Goal: Task Accomplishment & Management: Complete application form

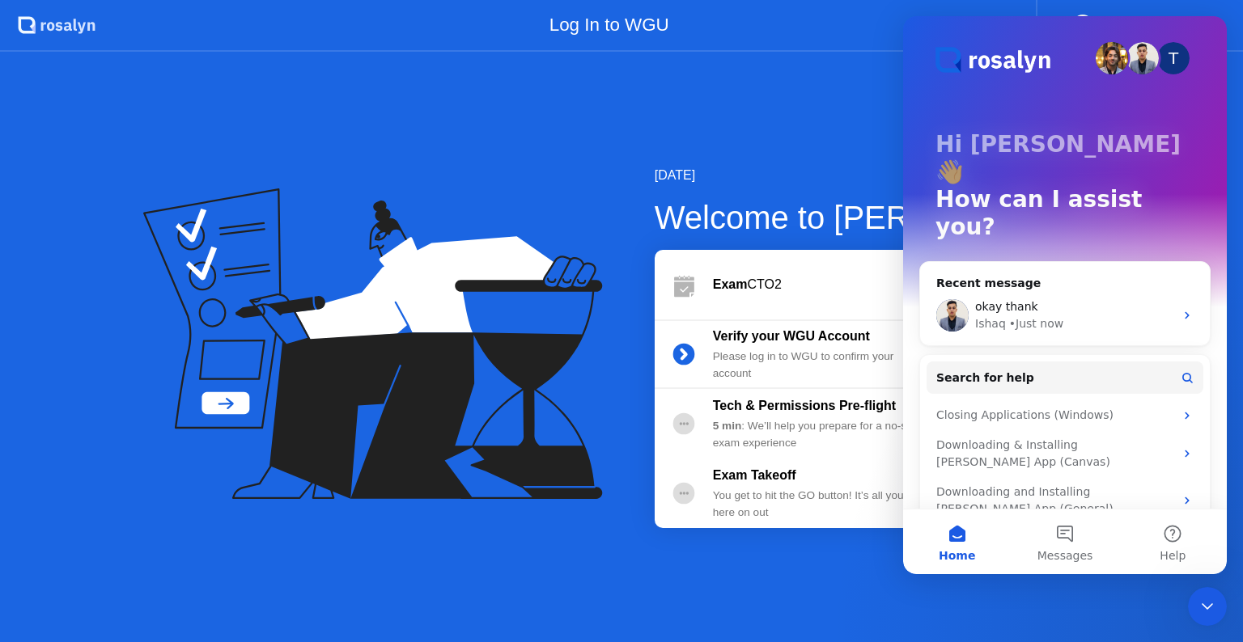
click at [1204, 600] on icon "Close Intercom Messenger" at bounding box center [1207, 606] width 19 height 19
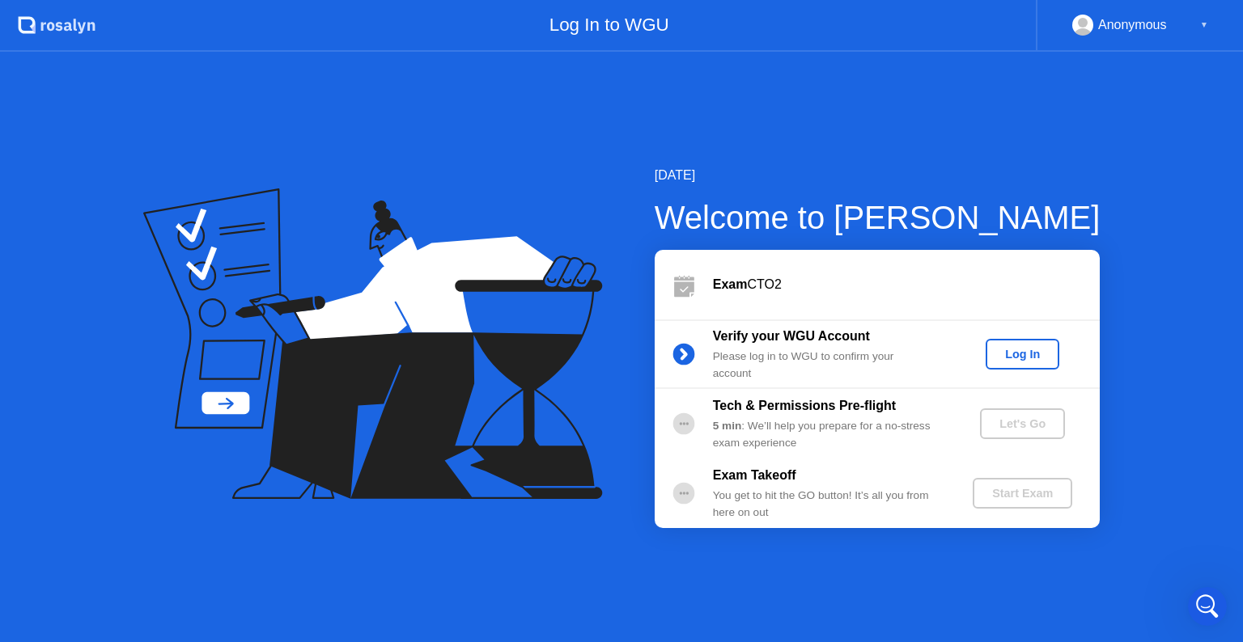
click at [1016, 354] on div "Log In" at bounding box center [1022, 354] width 61 height 13
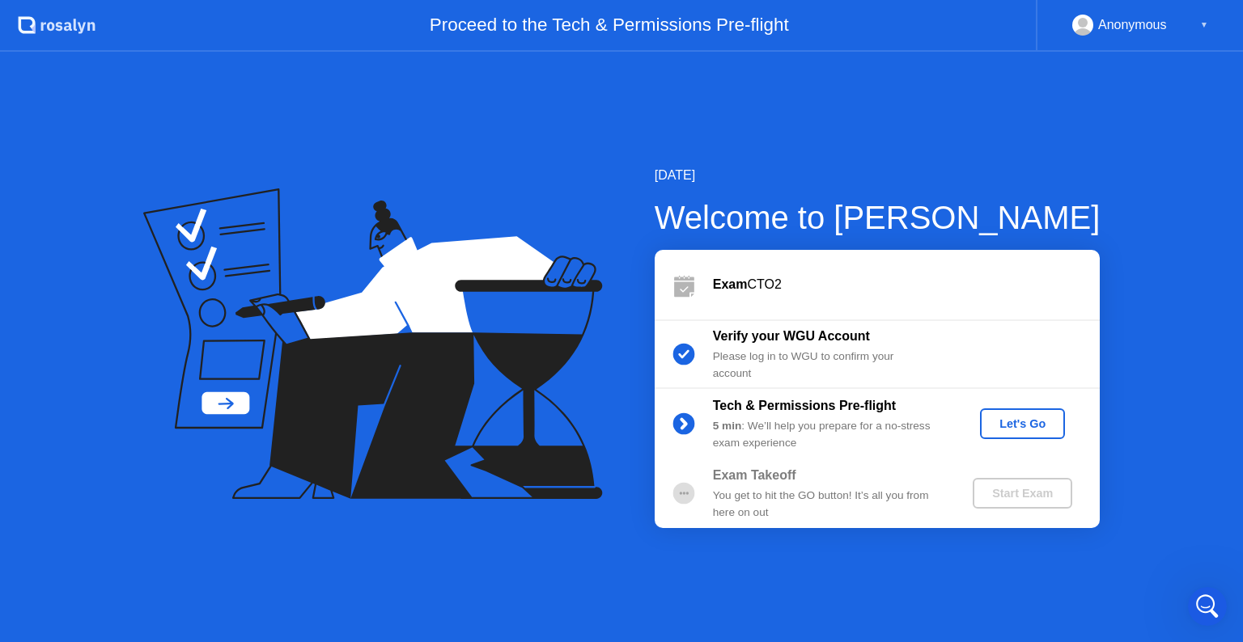
click at [1013, 422] on div "Let's Go" at bounding box center [1022, 424] width 72 height 13
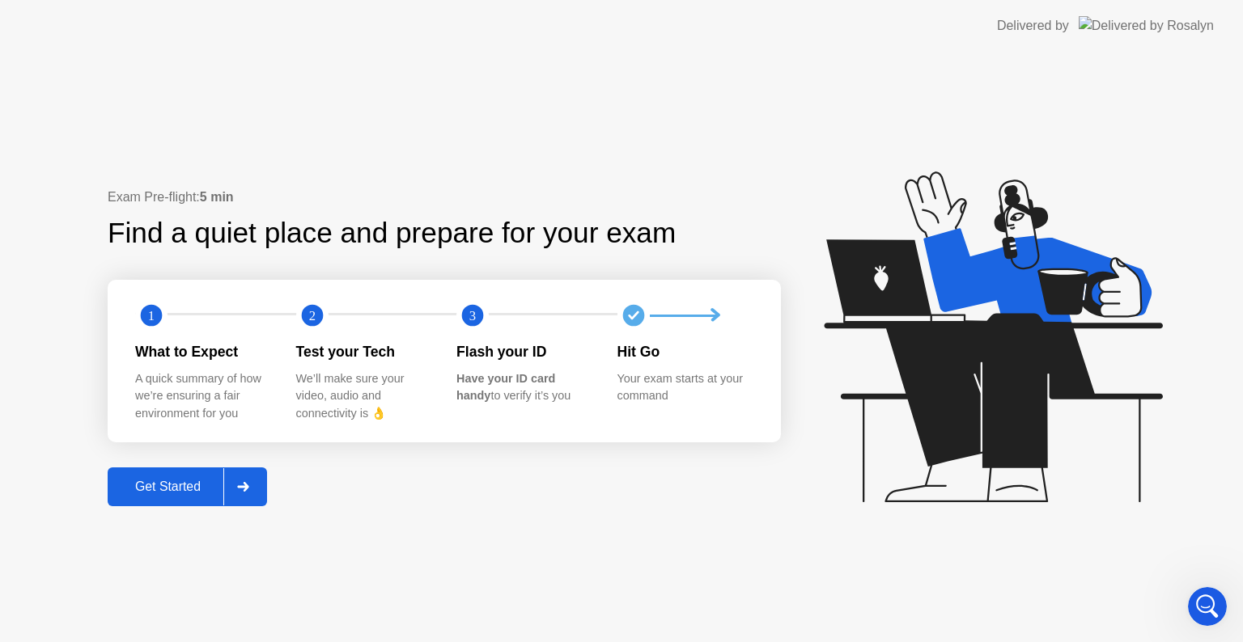
click at [187, 485] on div "Get Started" at bounding box center [167, 487] width 111 height 15
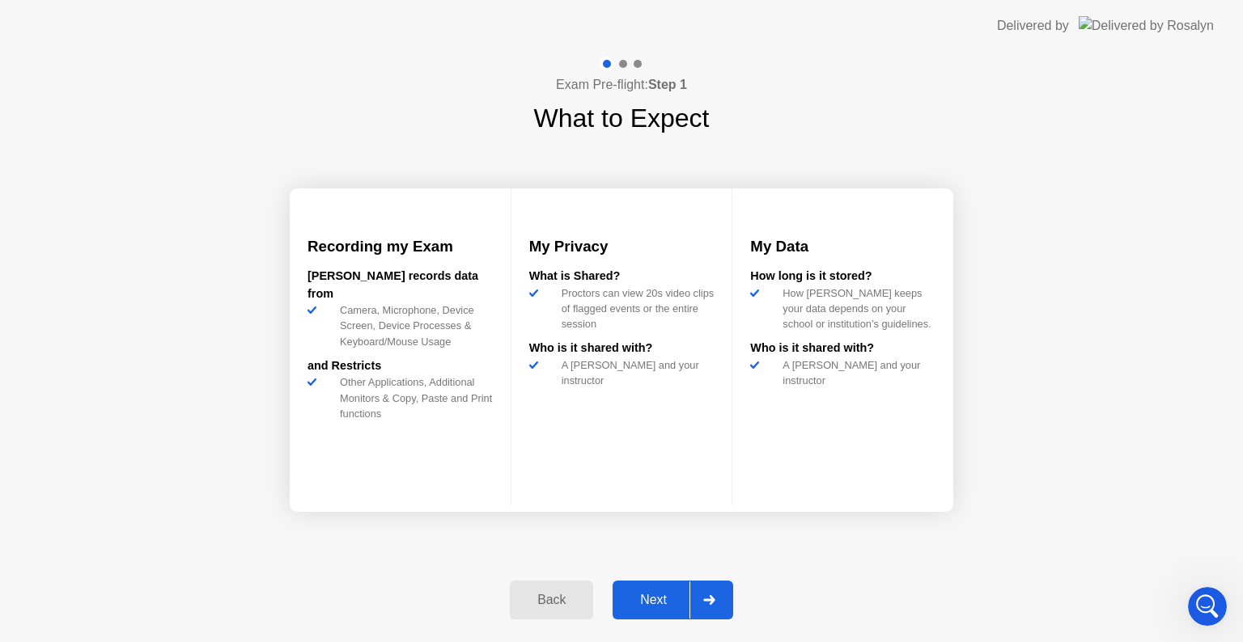
click at [657, 600] on div "Next" at bounding box center [653, 600] width 72 height 15
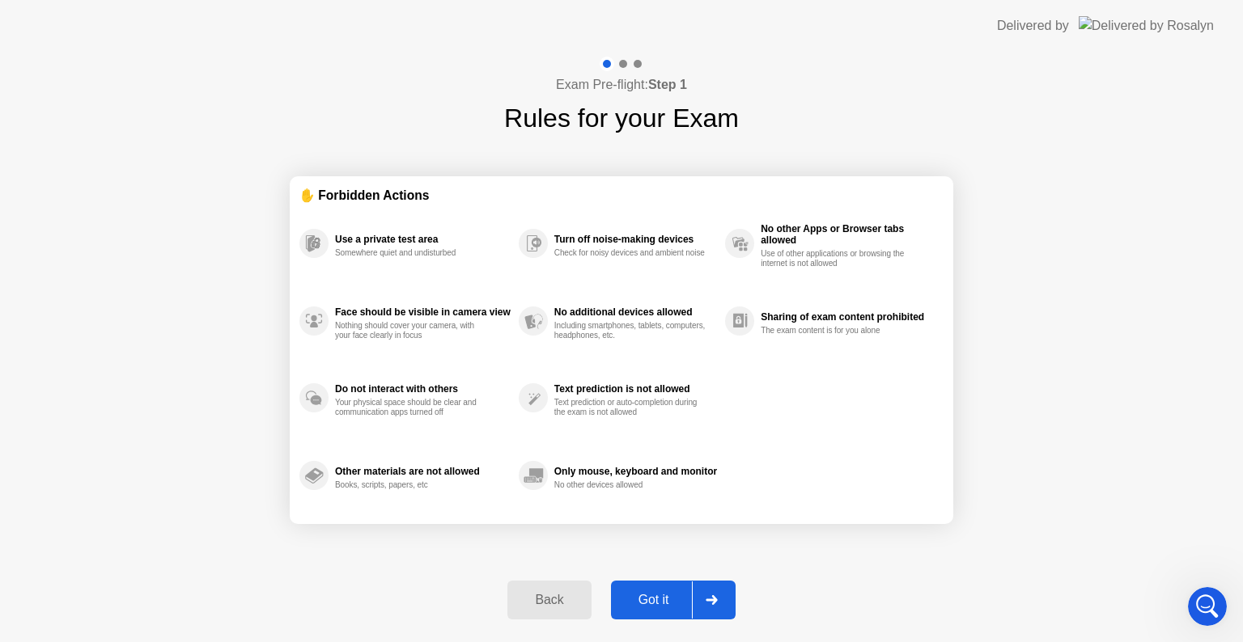
click at [666, 598] on div "Got it" at bounding box center [654, 600] width 76 height 15
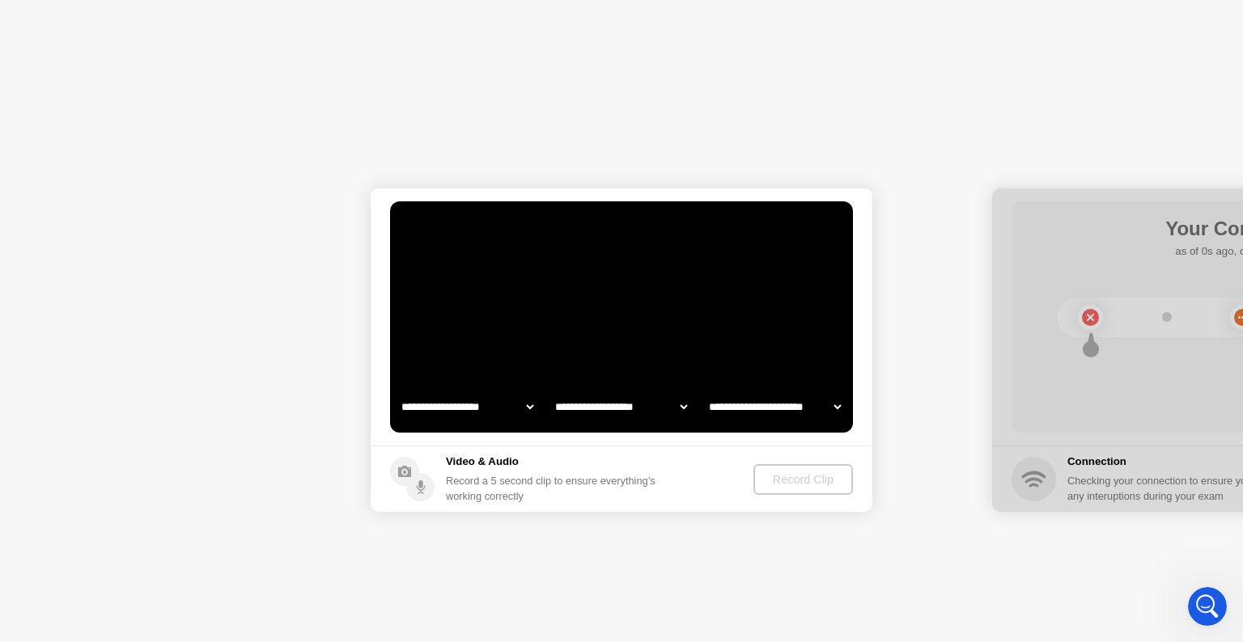
select select "**********"
select select "*******"
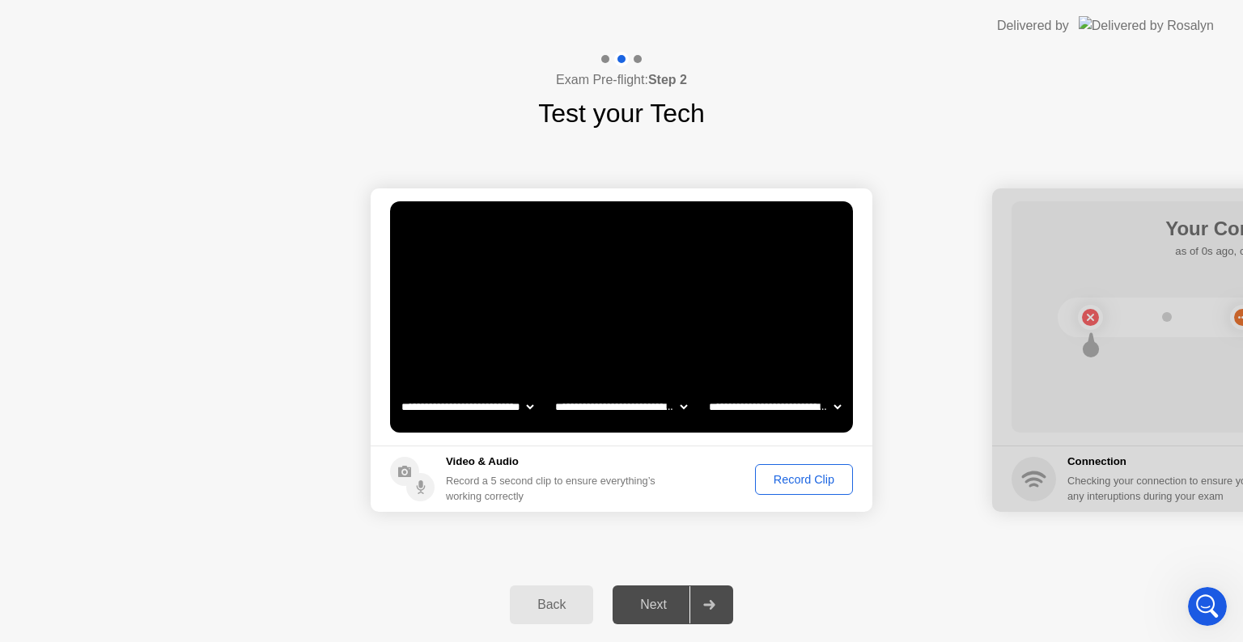
click at [799, 480] on div "Record Clip" at bounding box center [804, 479] width 87 height 13
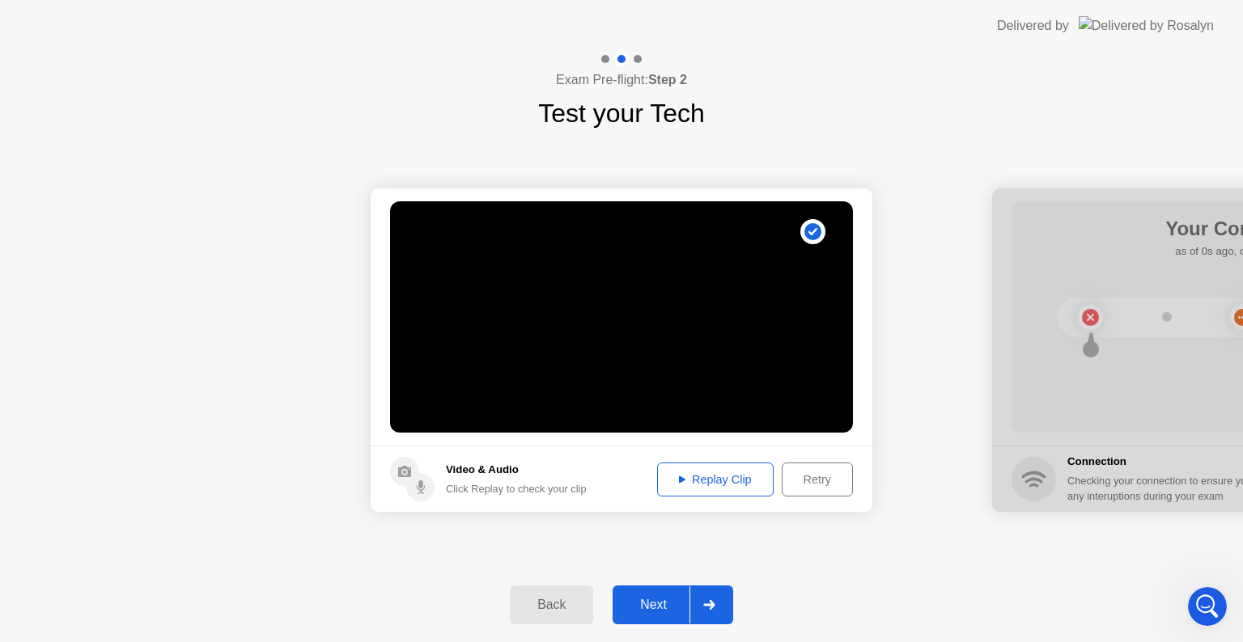
click at [659, 601] on div "Next" at bounding box center [653, 605] width 72 height 15
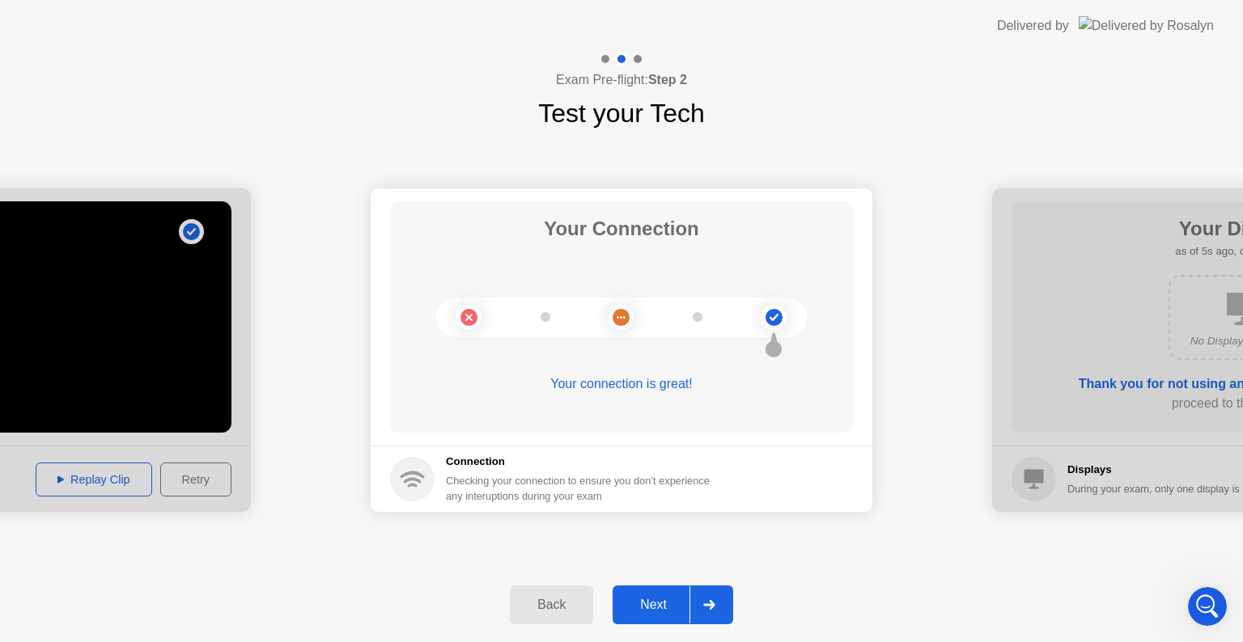
click at [659, 601] on div "Next" at bounding box center [653, 605] width 72 height 15
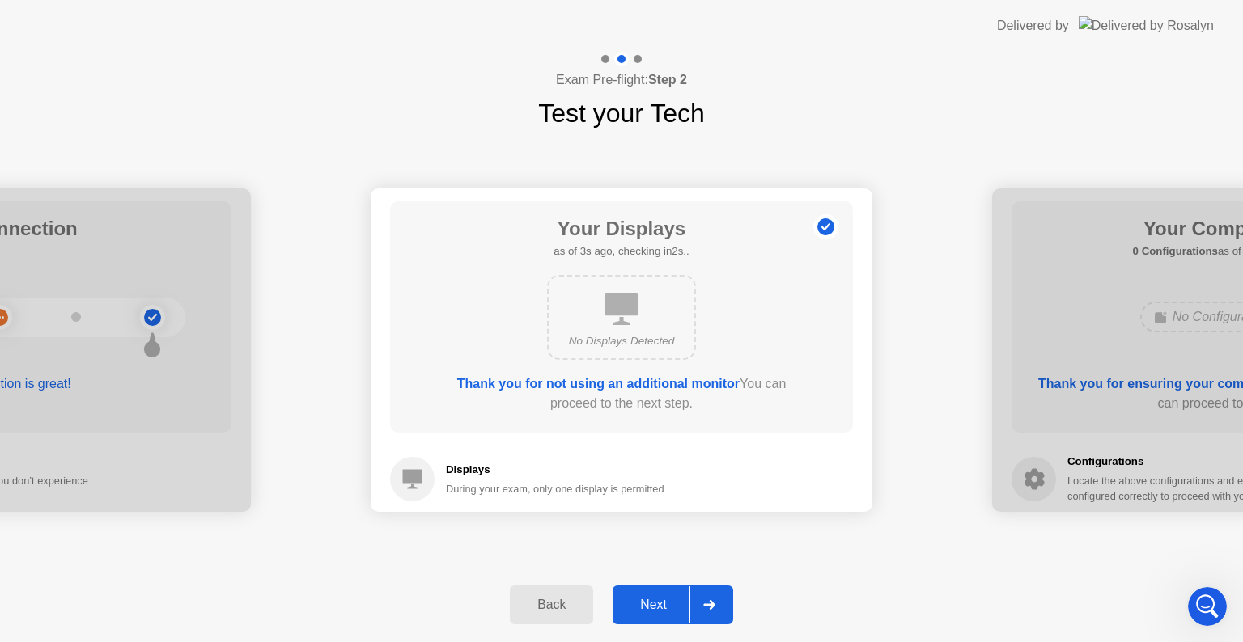
click at [659, 600] on div "Next" at bounding box center [653, 605] width 72 height 15
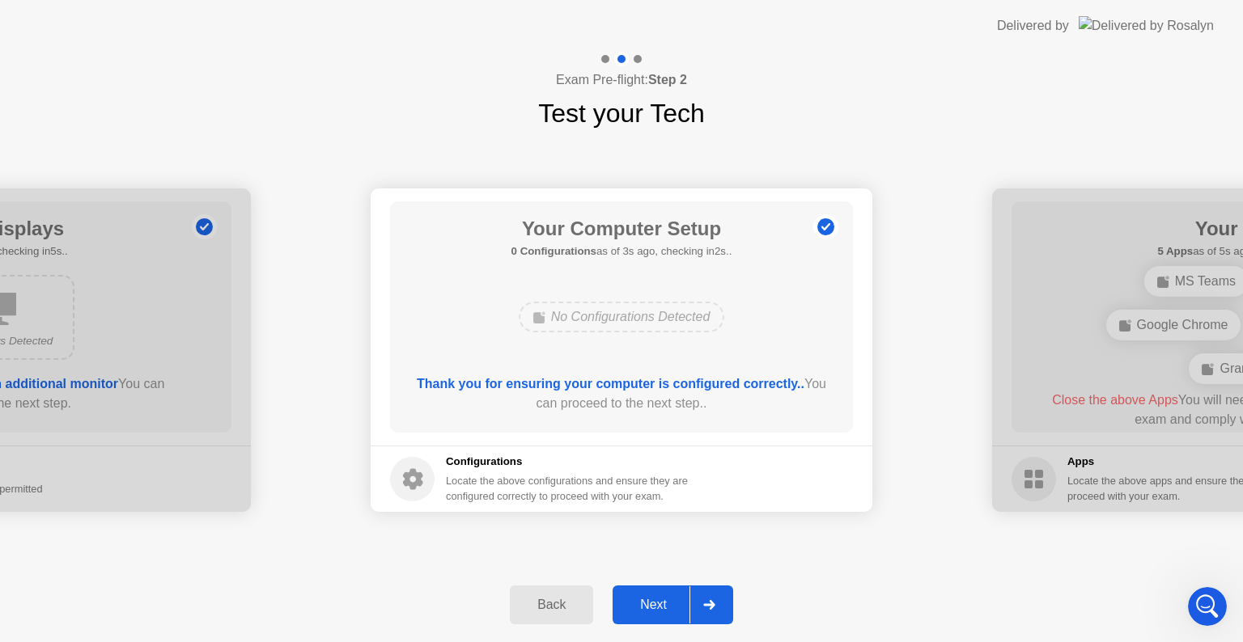
click at [667, 600] on div "Next" at bounding box center [653, 605] width 72 height 15
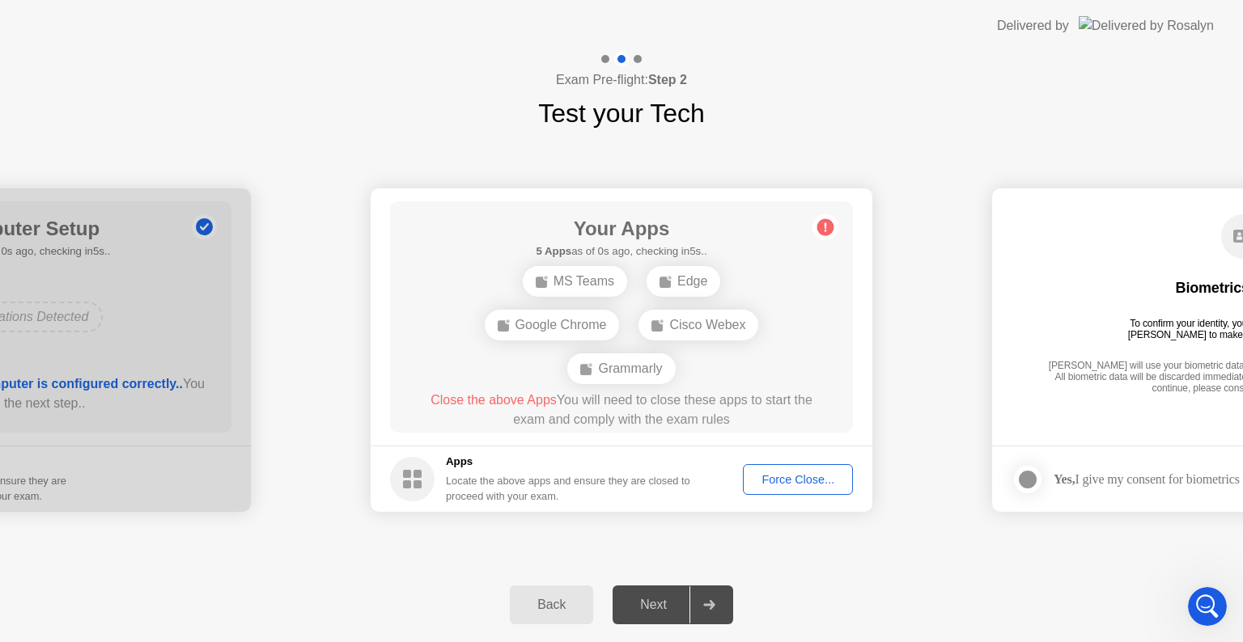
click at [788, 477] on div "Force Close..." at bounding box center [797, 479] width 99 height 13
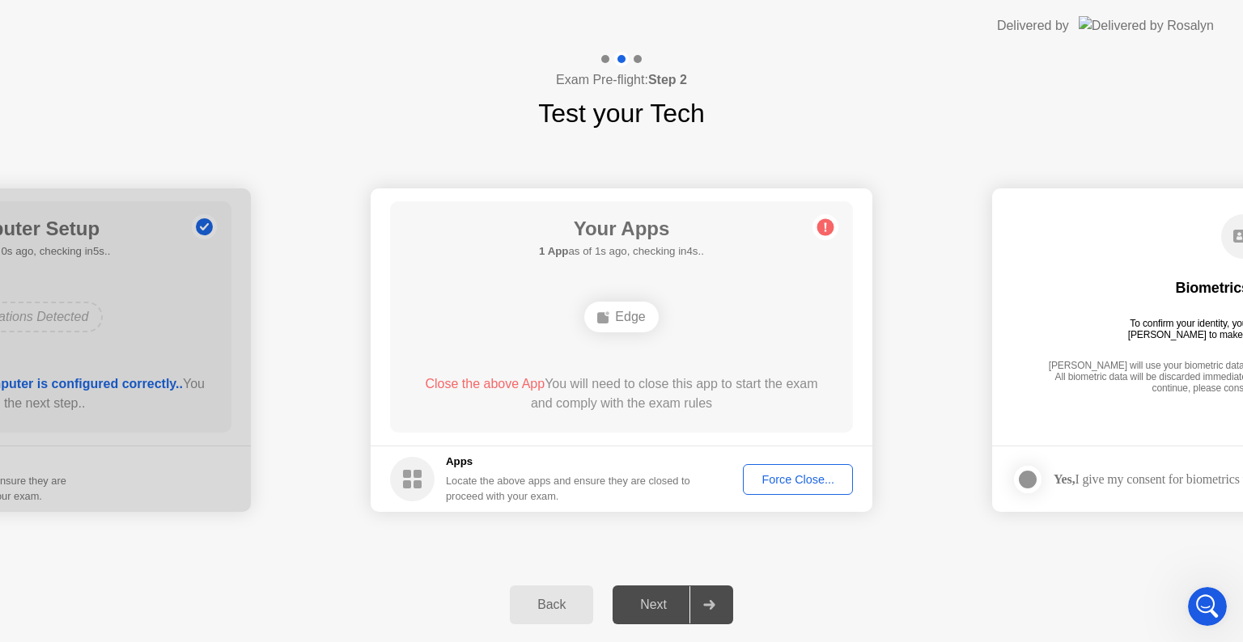
click at [793, 477] on div "Force Close..." at bounding box center [797, 479] width 99 height 13
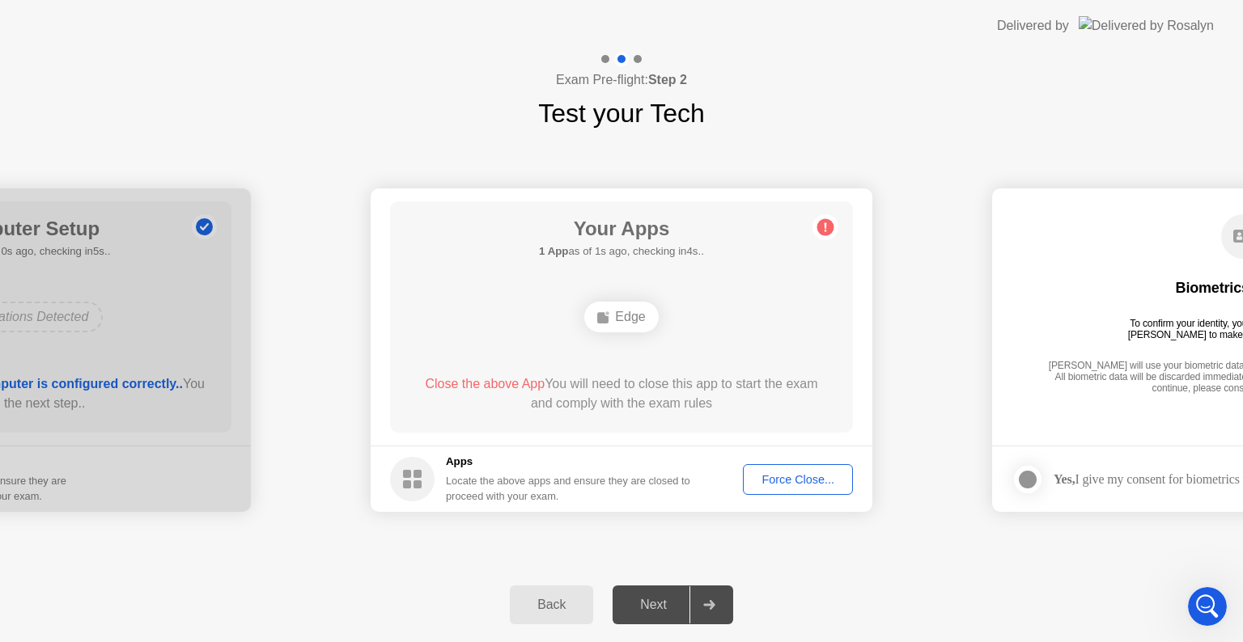
click at [803, 475] on div "Force Close..." at bounding box center [797, 479] width 99 height 13
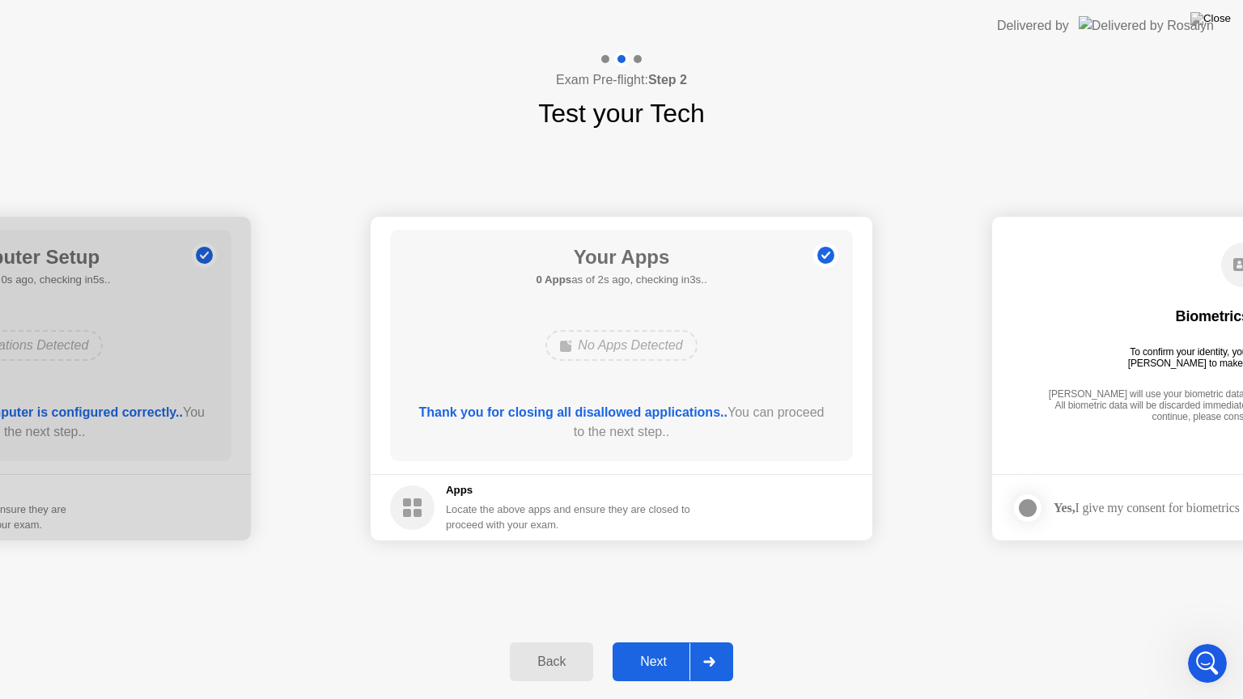
click at [654, 642] on div "Next" at bounding box center [653, 662] width 72 height 15
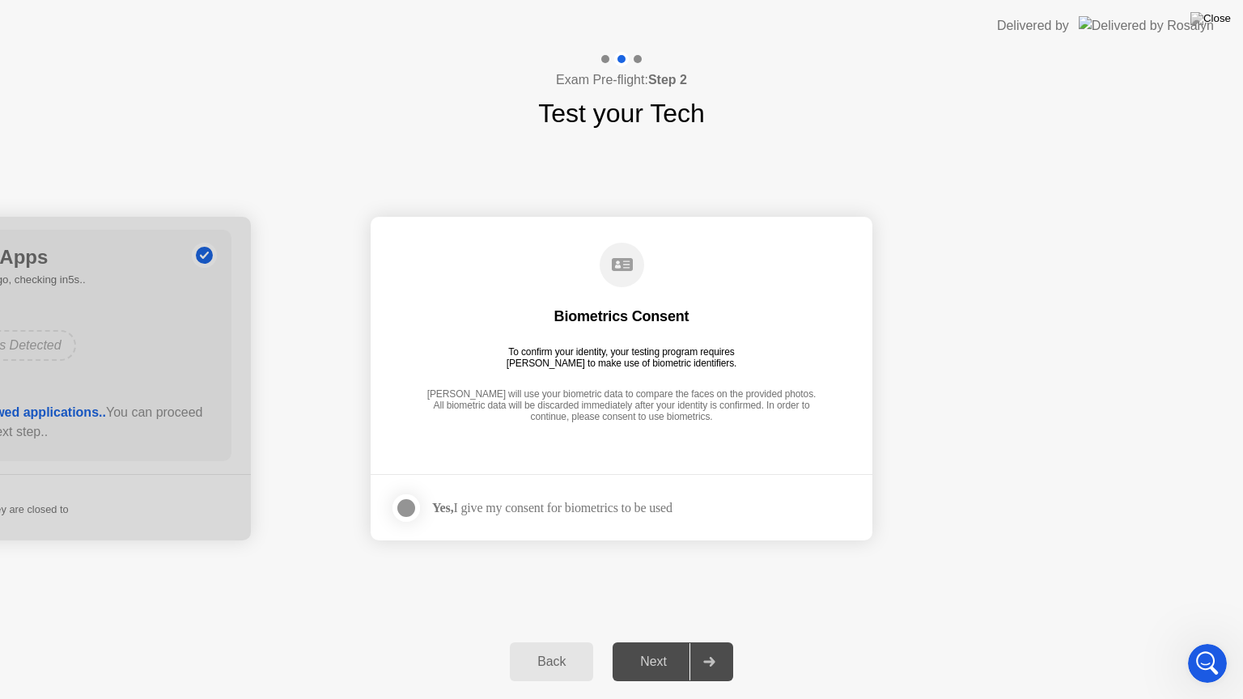
click at [413, 508] on div at bounding box center [405, 507] width 19 height 19
click at [664, 642] on div "Next" at bounding box center [653, 662] width 72 height 15
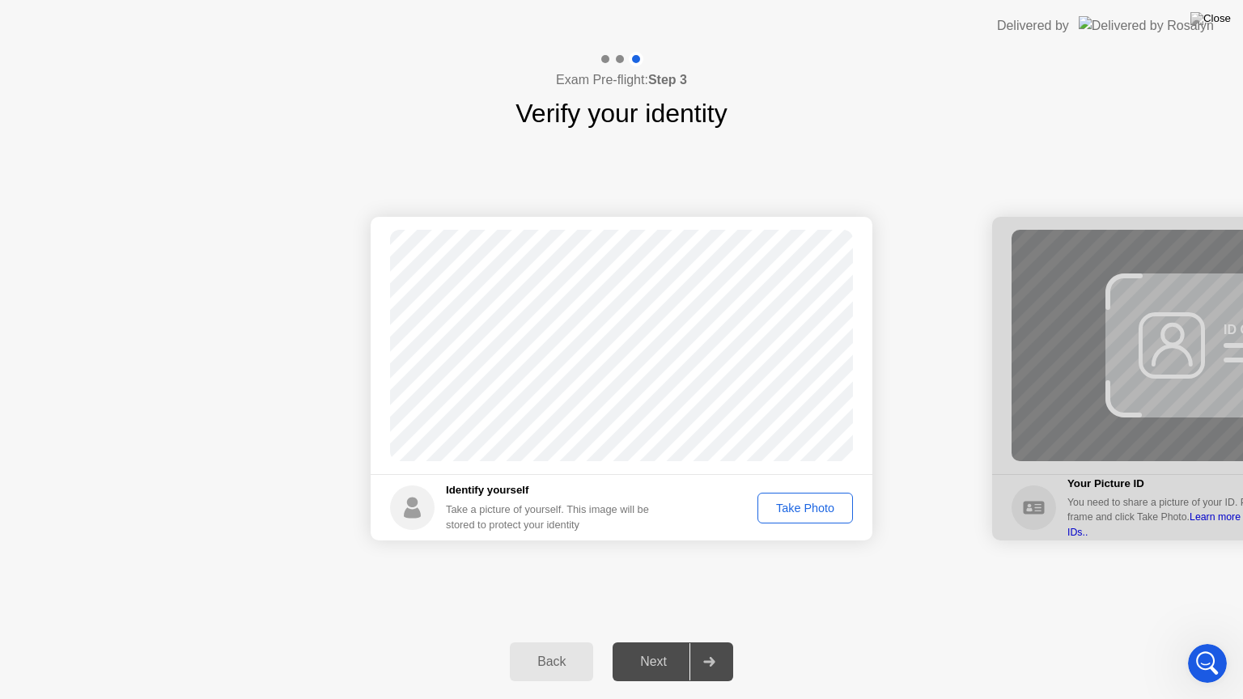
click at [827, 507] on div "Take Photo" at bounding box center [805, 508] width 84 height 13
click at [651, 642] on div "Next" at bounding box center [653, 662] width 72 height 15
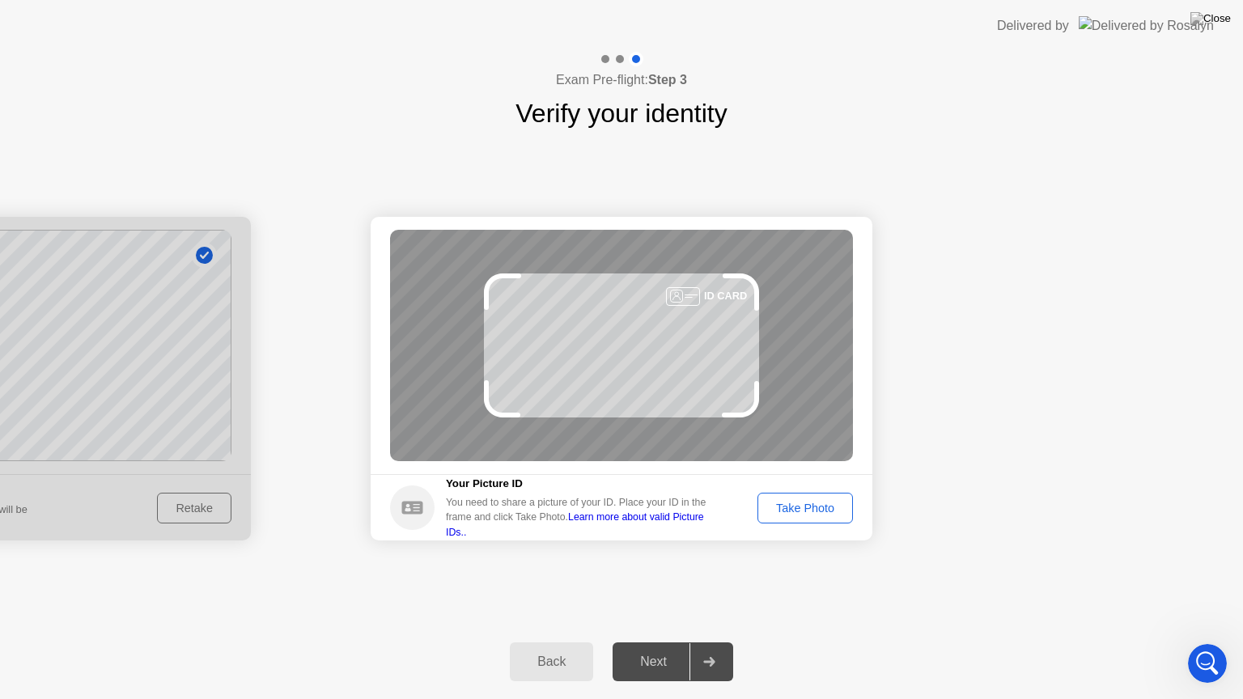
click at [803, 505] on div "Take Photo" at bounding box center [805, 508] width 84 height 13
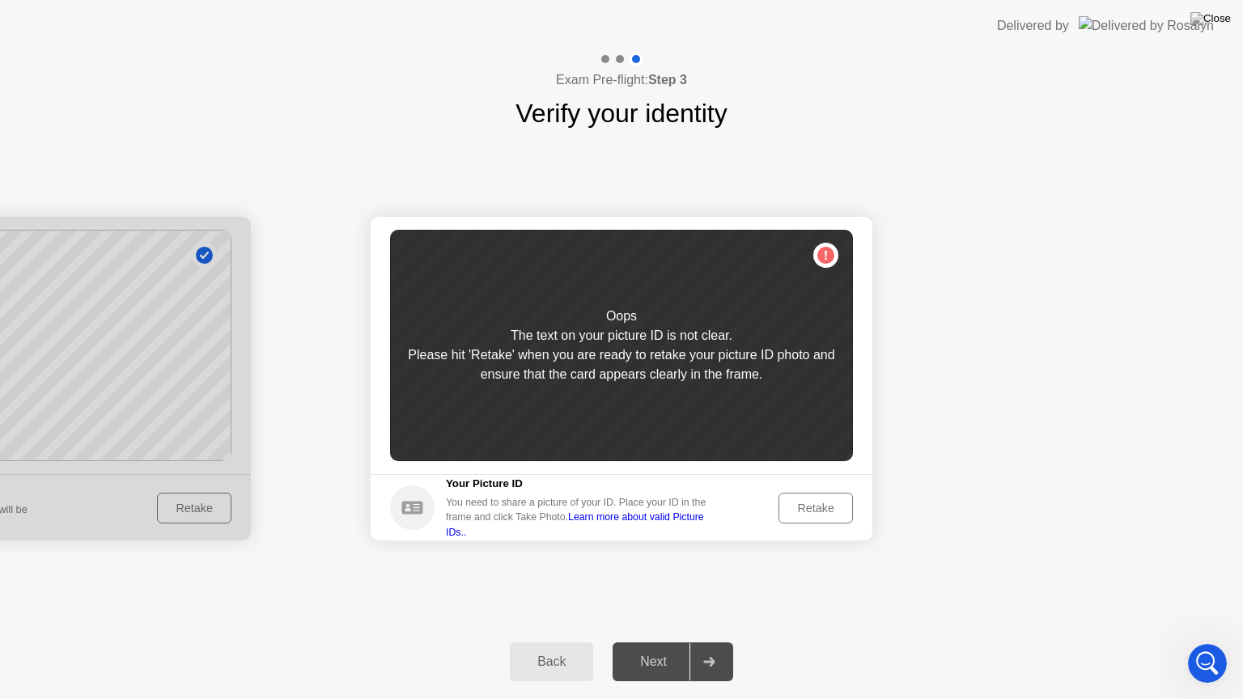
click at [803, 505] on div "Retake" at bounding box center [815, 508] width 63 height 13
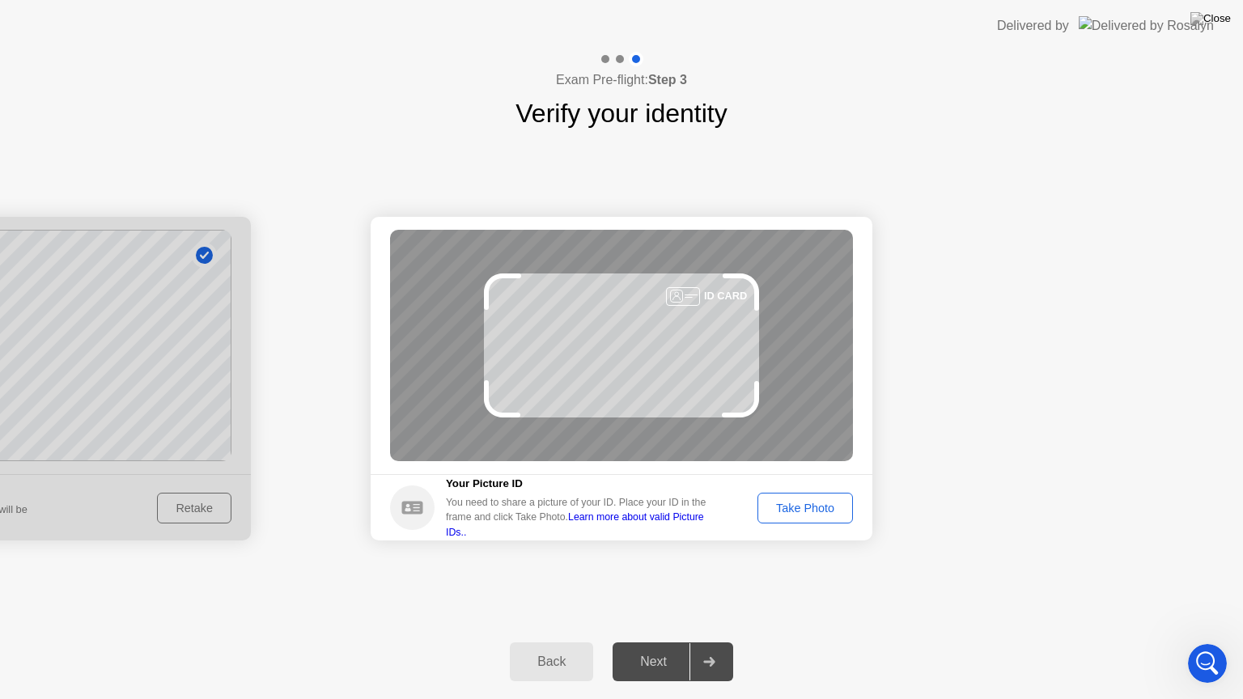
click at [800, 507] on div "Take Photo" at bounding box center [805, 508] width 84 height 13
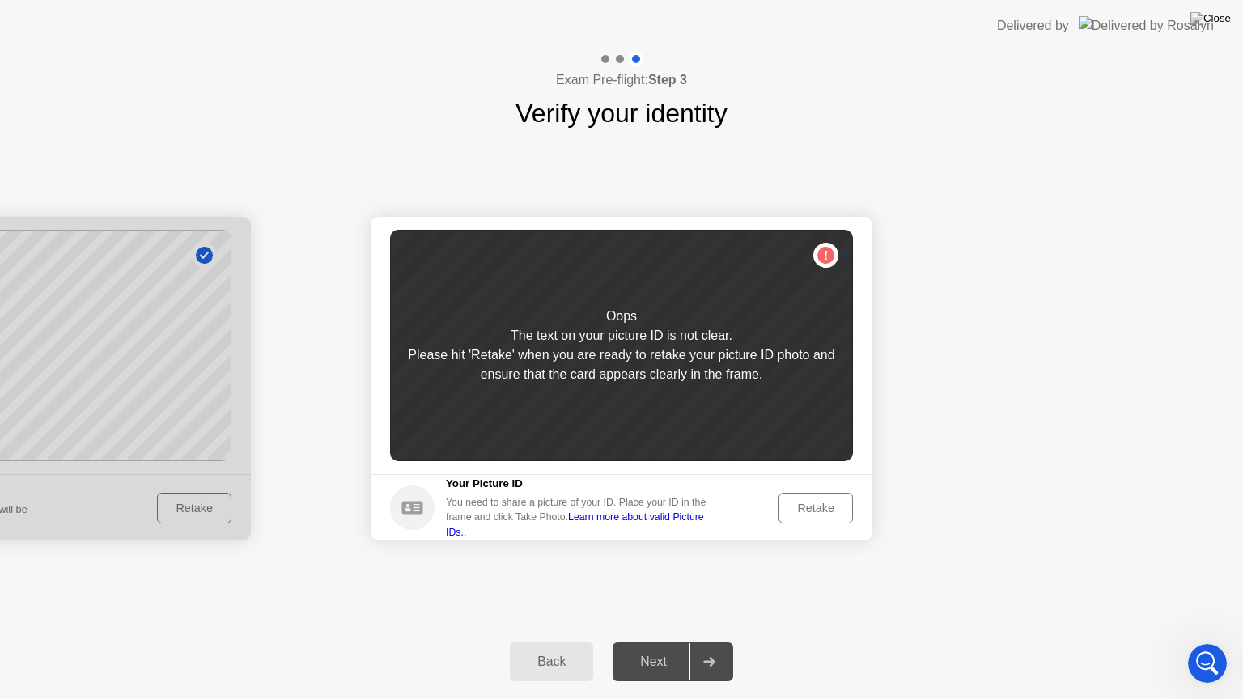
click at [800, 507] on div "Retake" at bounding box center [815, 508] width 63 height 13
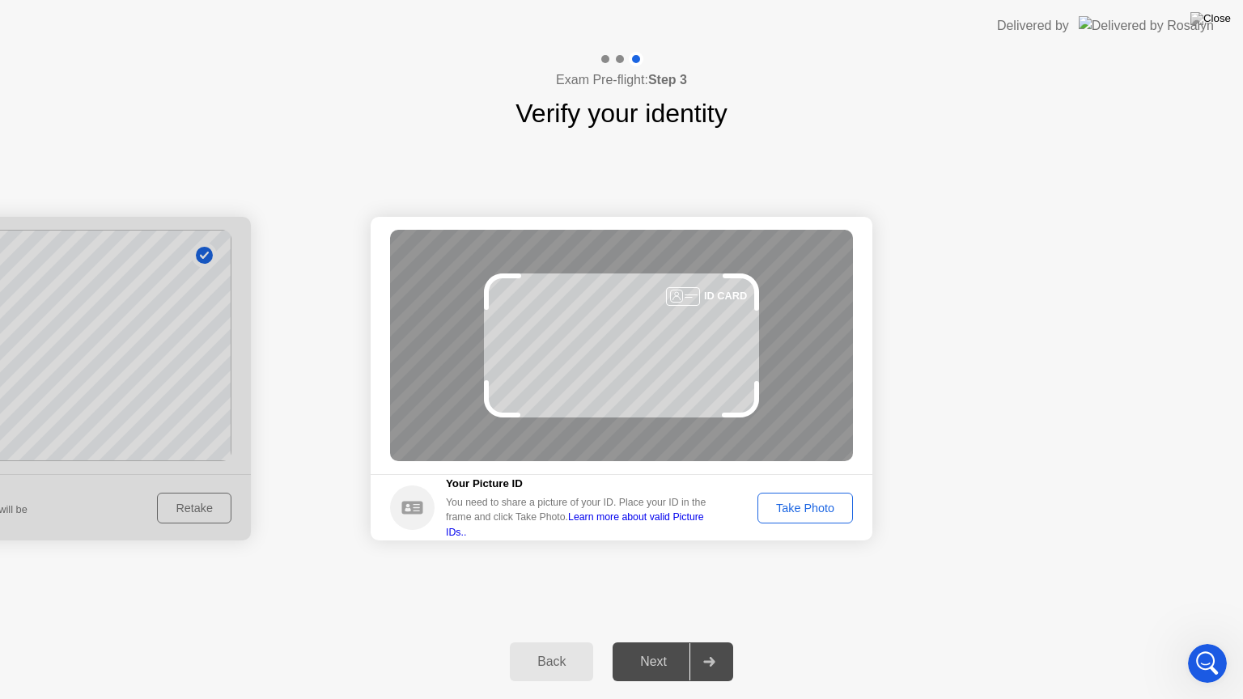
click at [800, 507] on div "Take Photo" at bounding box center [805, 508] width 84 height 13
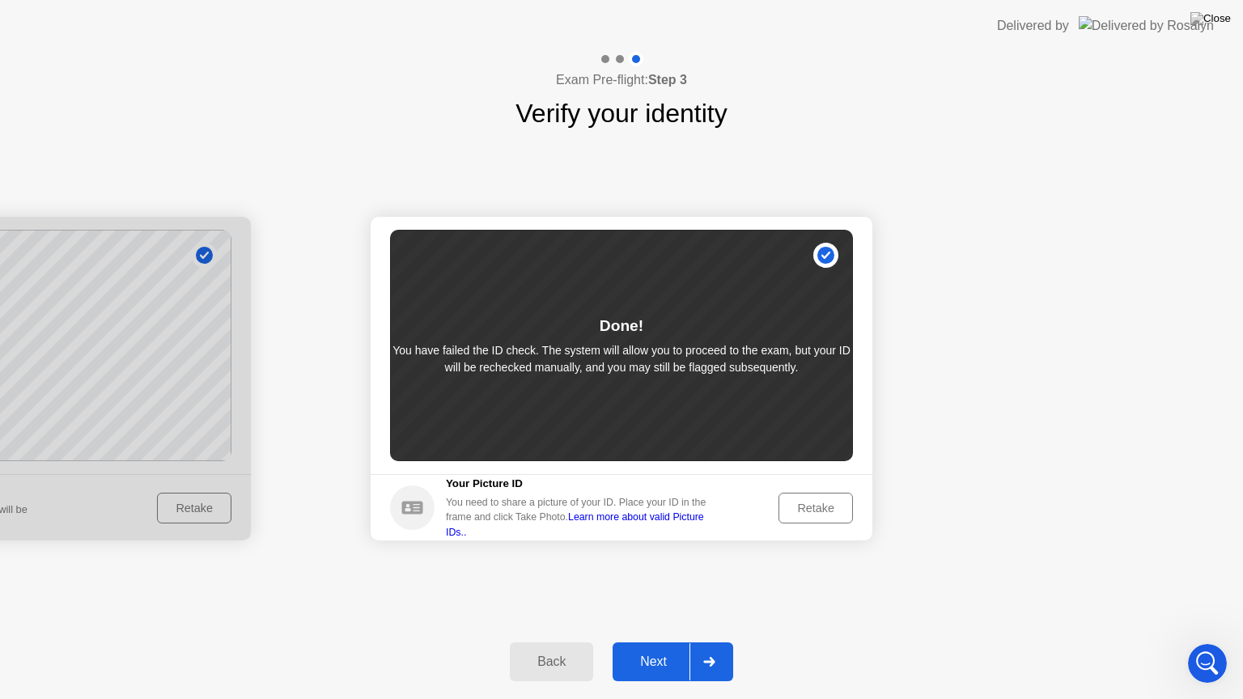
click at [638, 642] on div "Next" at bounding box center [653, 662] width 72 height 15
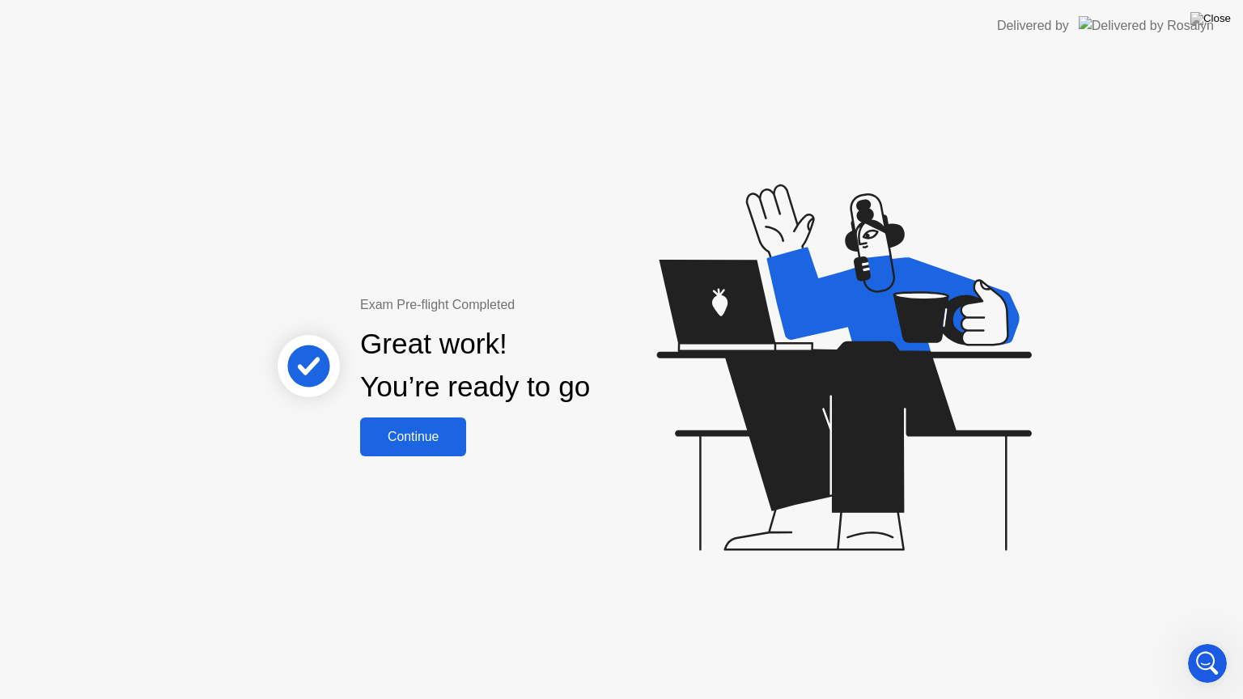
click at [429, 439] on div "Continue" at bounding box center [413, 437] width 96 height 15
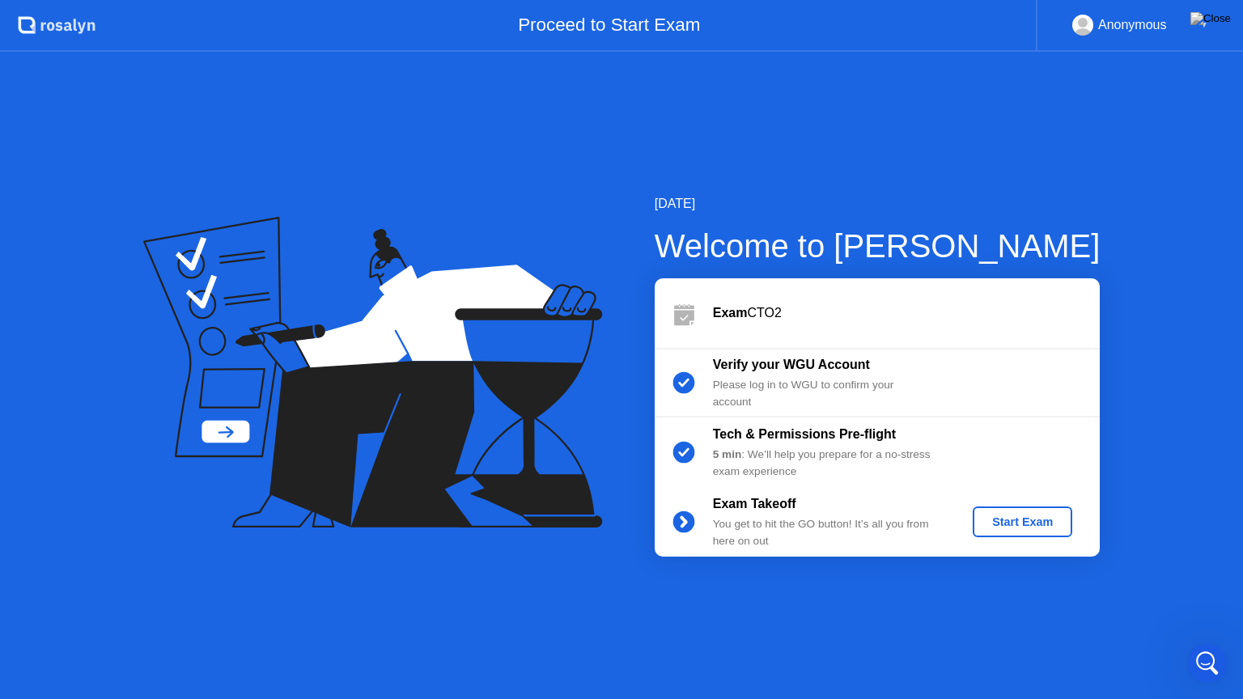
click at [1020, 518] on div "Start Exam" at bounding box center [1022, 521] width 87 height 13
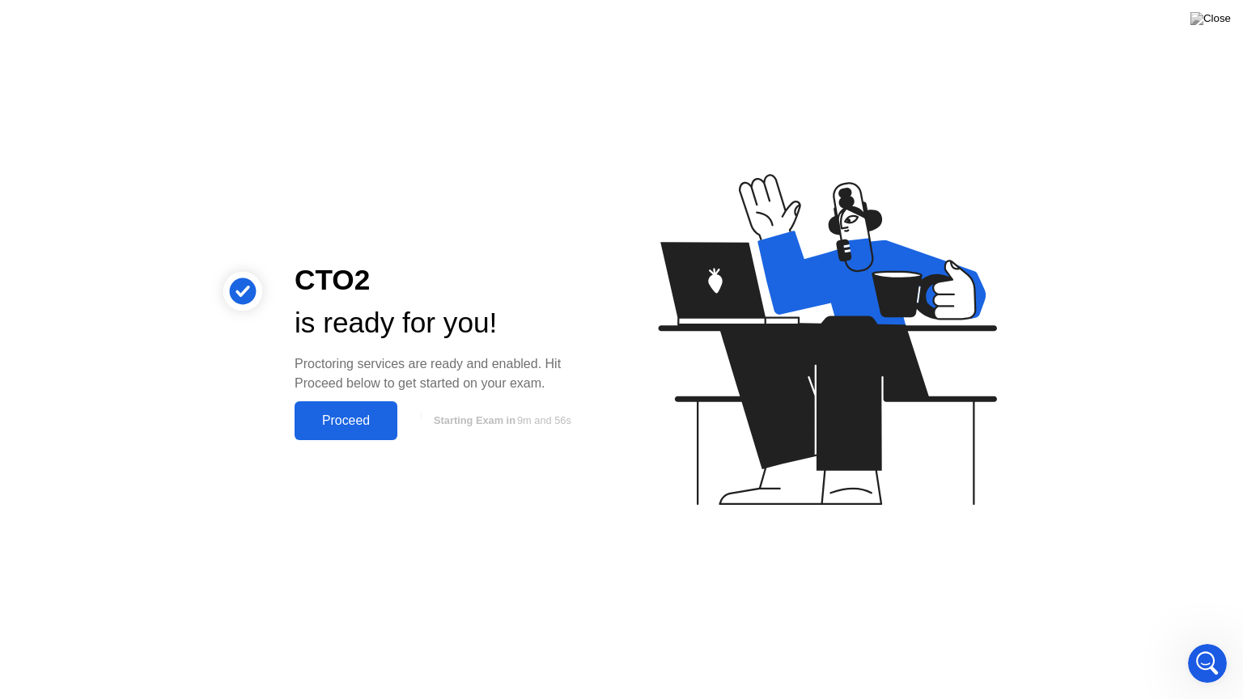
click at [341, 415] on div "Proceed" at bounding box center [345, 420] width 93 height 15
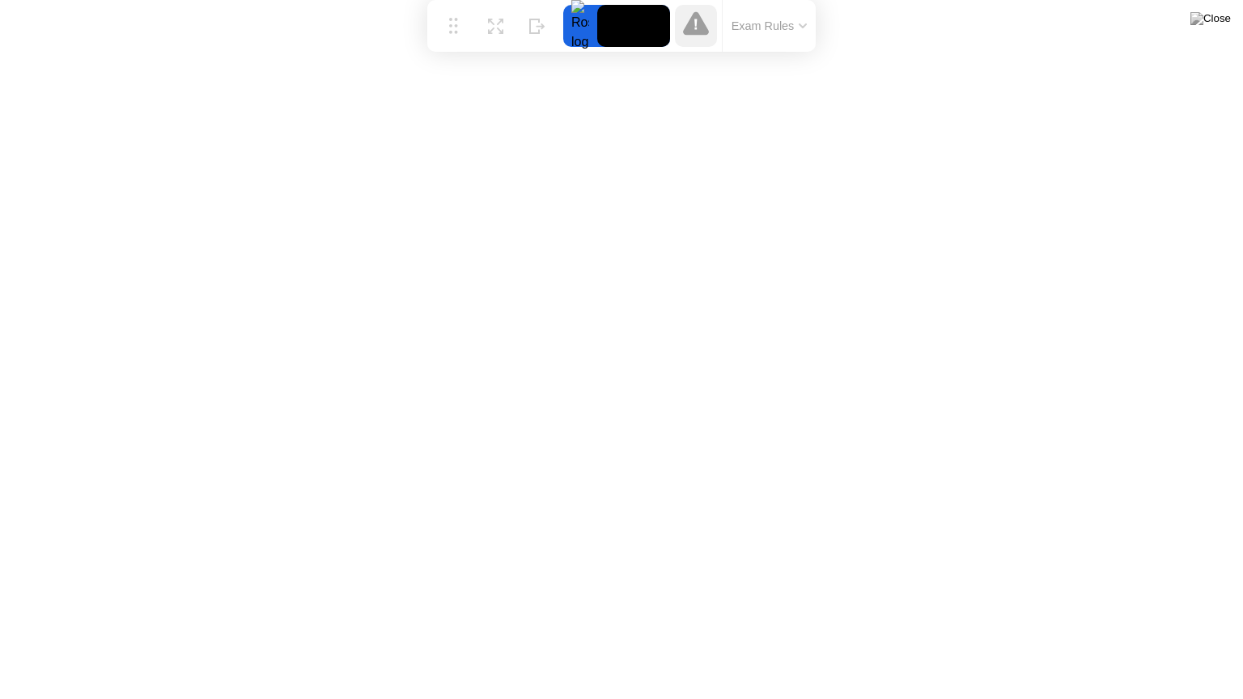
drag, startPoint x: 770, startPoint y: 15, endPoint x: 765, endPoint y: 29, distance: 15.6
click at [766, 27] on div "Exam Rules" at bounding box center [769, 26] width 94 height 52
click at [764, 22] on button "Exam Rules" at bounding box center [770, 26] width 86 height 15
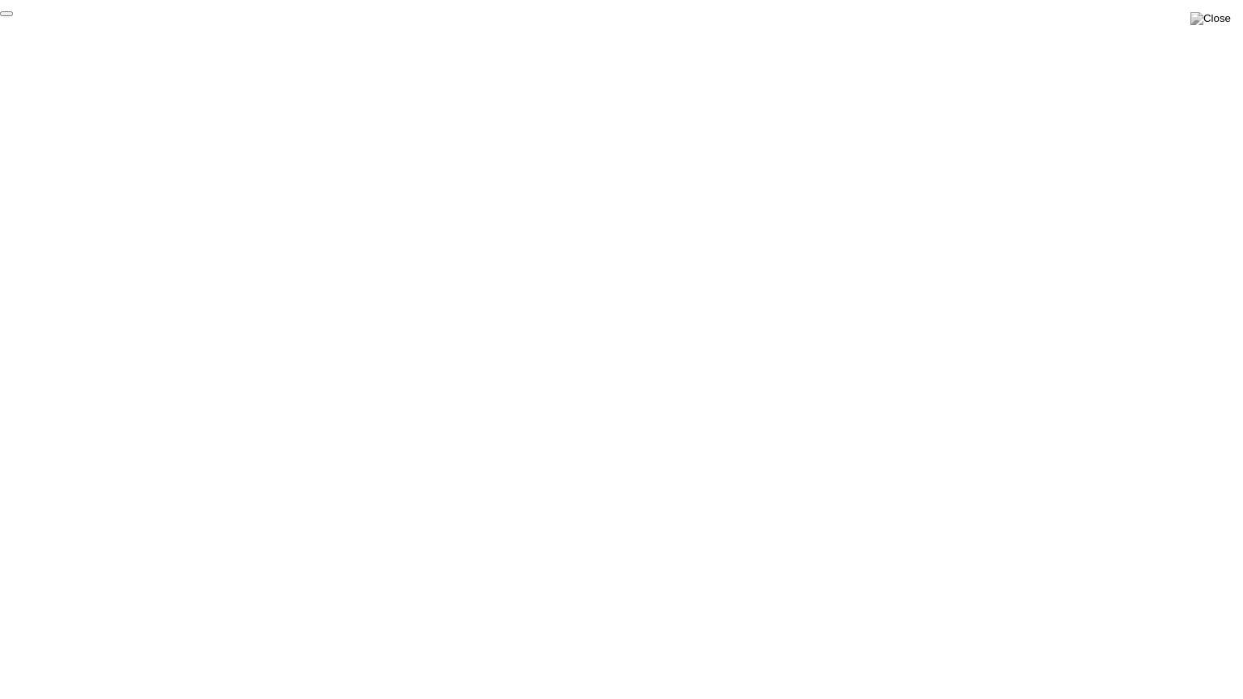
click div "End Proctoring Session"
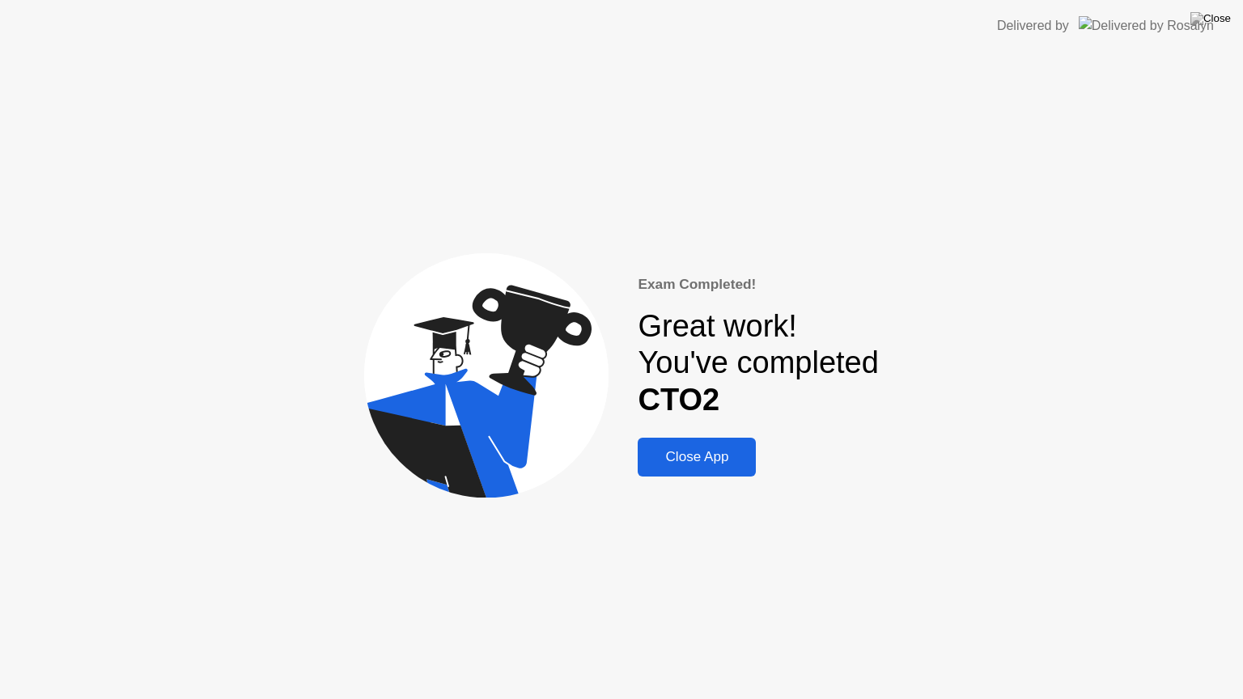
click at [674, 454] on div "Close App" at bounding box center [696, 457] width 108 height 16
